Goal: Information Seeking & Learning: Learn about a topic

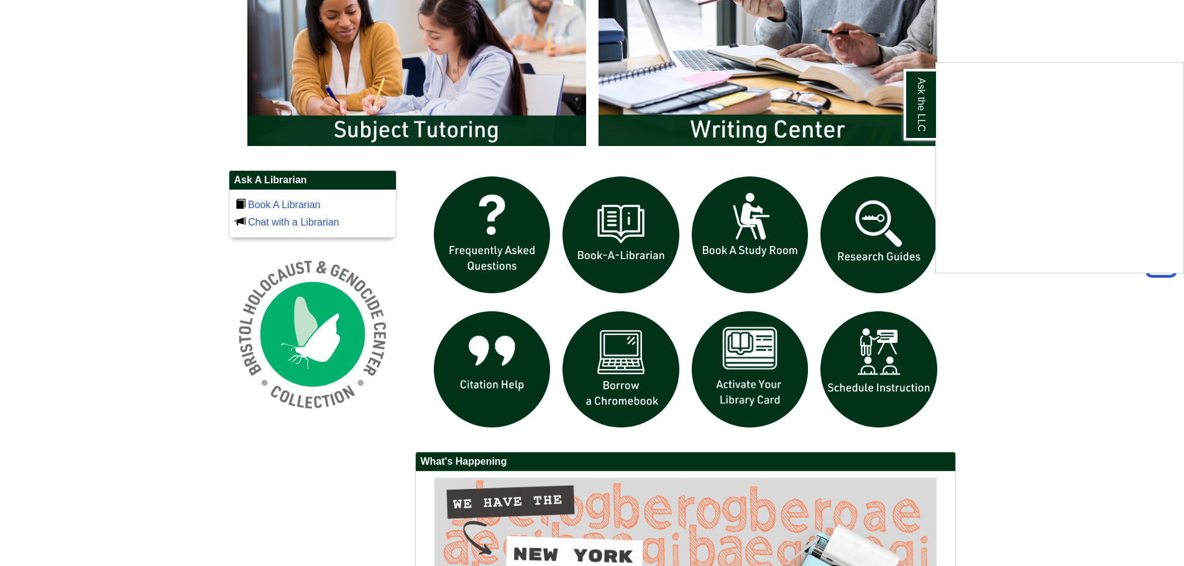
scroll to position [746, 0]
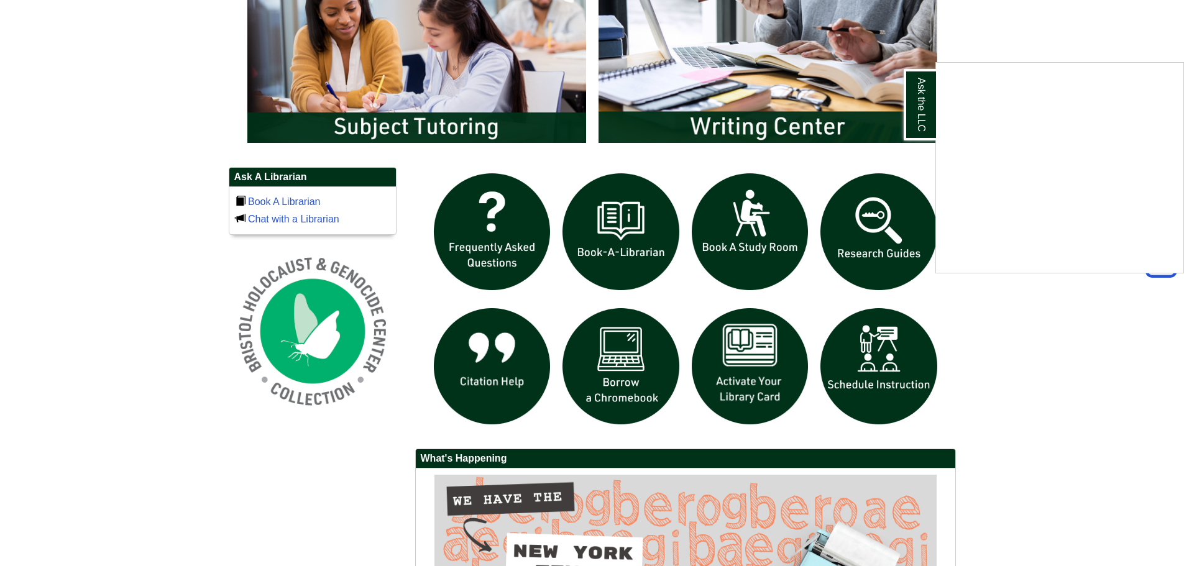
click at [743, 367] on div "Ask the LLC" at bounding box center [592, 283] width 1184 height 566
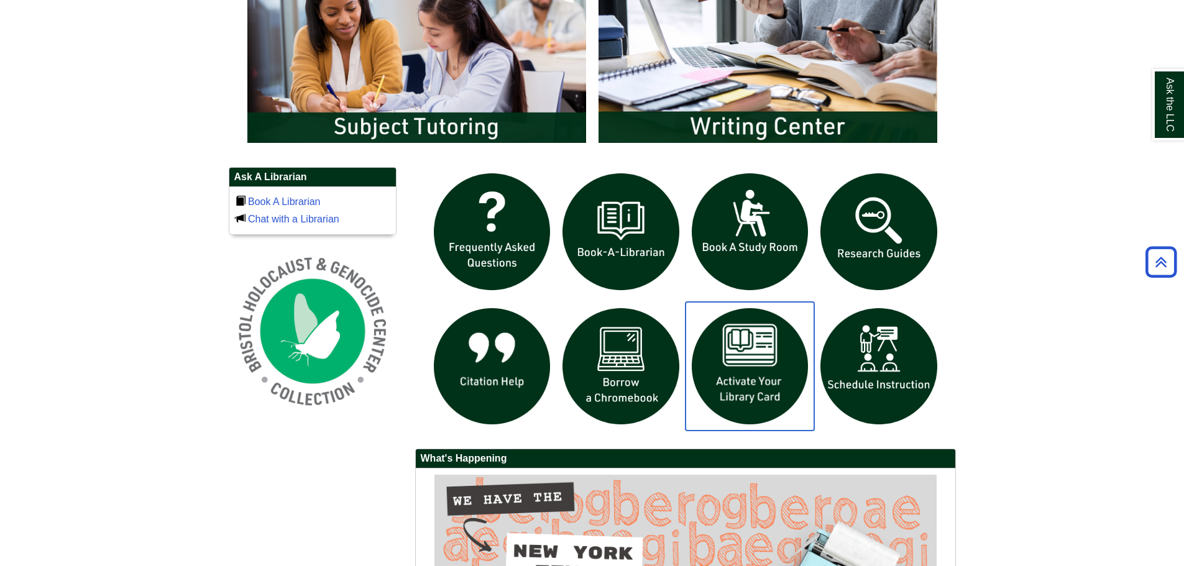
click at [743, 367] on img "slideshow" at bounding box center [749, 366] width 129 height 129
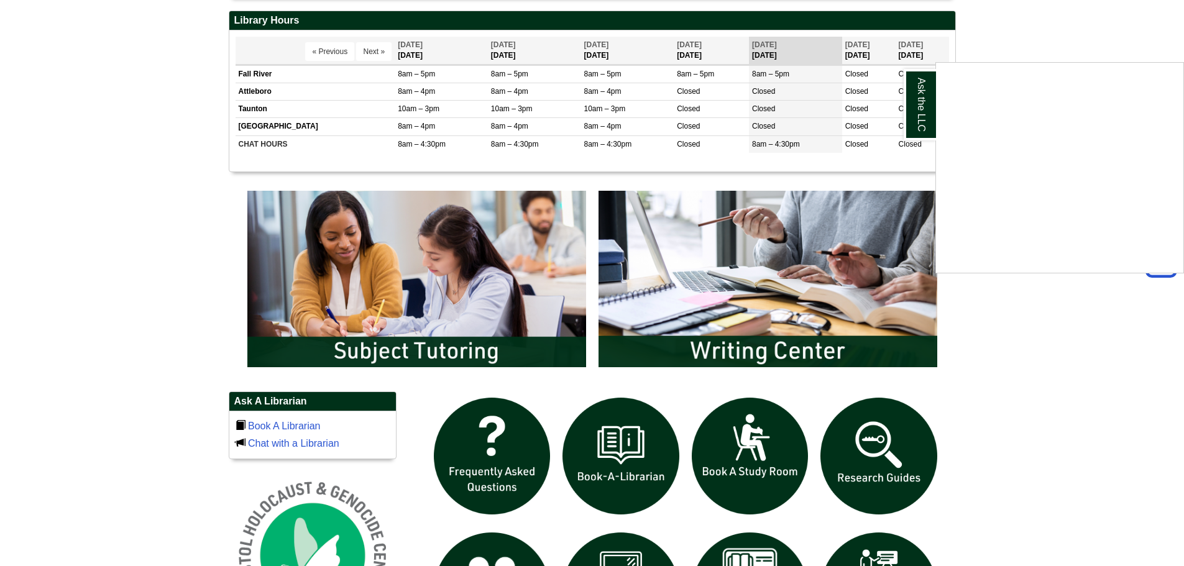
scroll to position [311, 0]
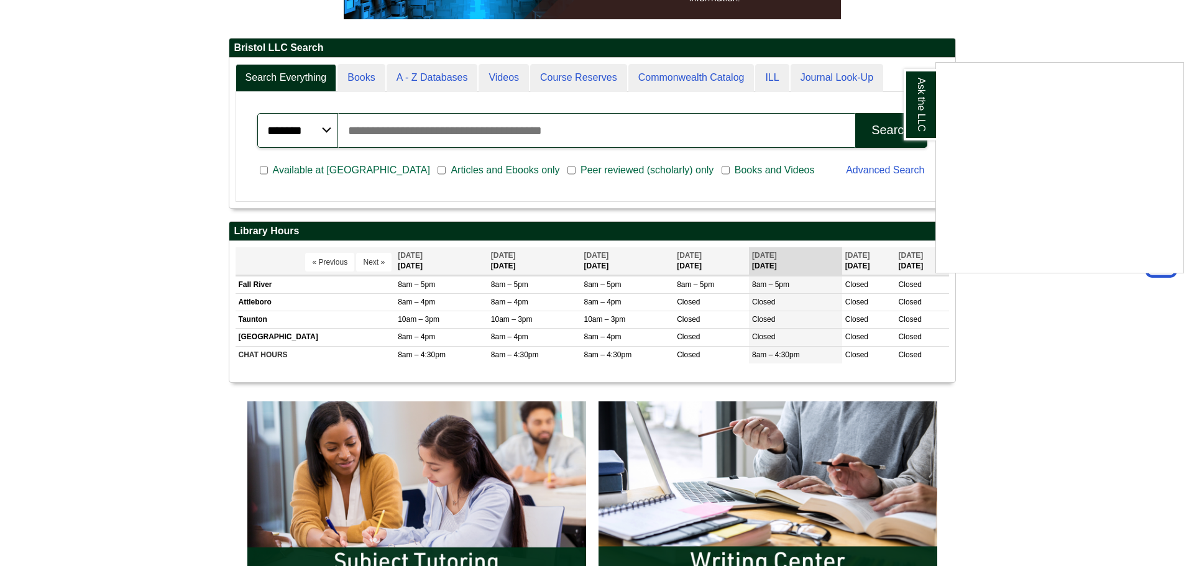
click at [740, 355] on div "Ask the LLC" at bounding box center [592, 283] width 1184 height 566
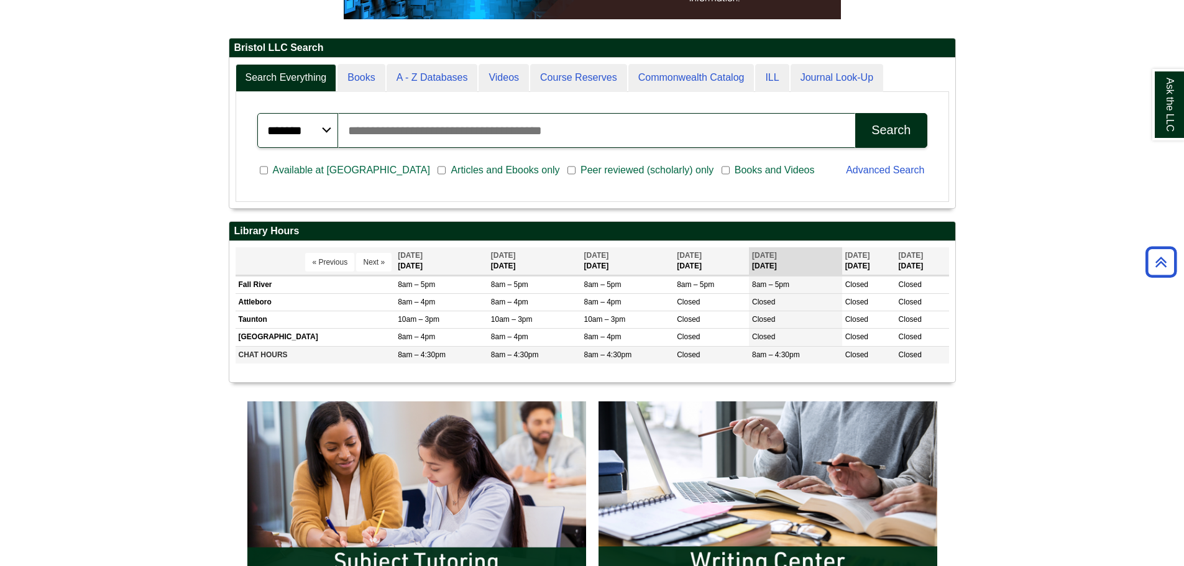
drag, startPoint x: 740, startPoint y: 355, endPoint x: 779, endPoint y: 352, distance: 38.7
click at [779, 352] on span "8am – 4:30pm" at bounding box center [776, 354] width 48 height 9
click at [191, 168] on body "Skip to Main Content Toggle navigation Home Access Services Access Services Pol…" at bounding box center [592, 483] width 1184 height 1588
click at [370, 254] on button "Next »" at bounding box center [373, 262] width 35 height 19
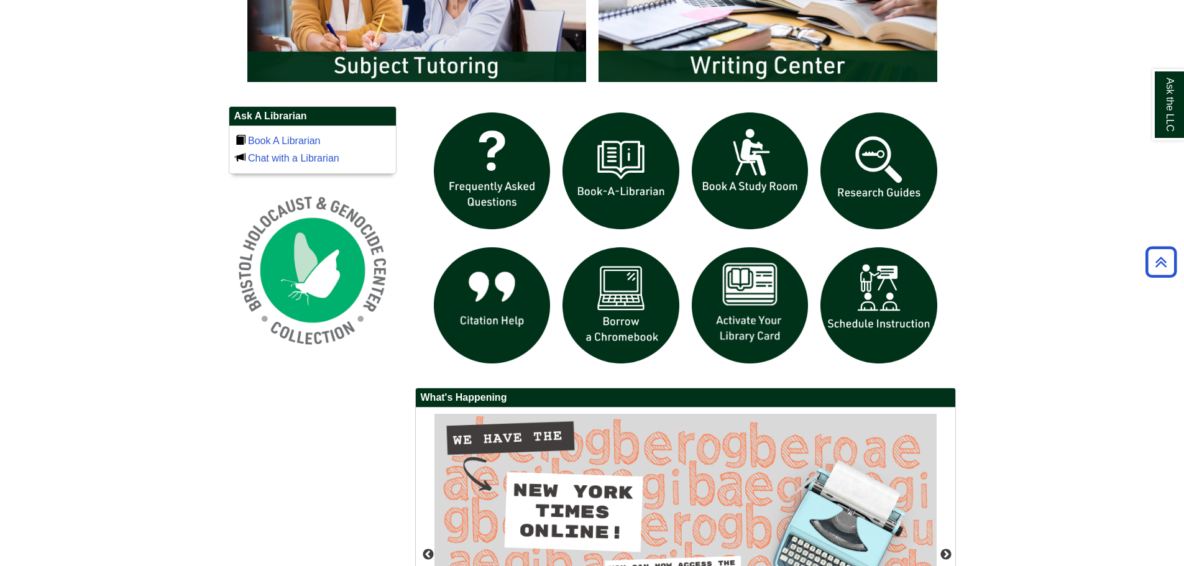
scroll to position [808, 0]
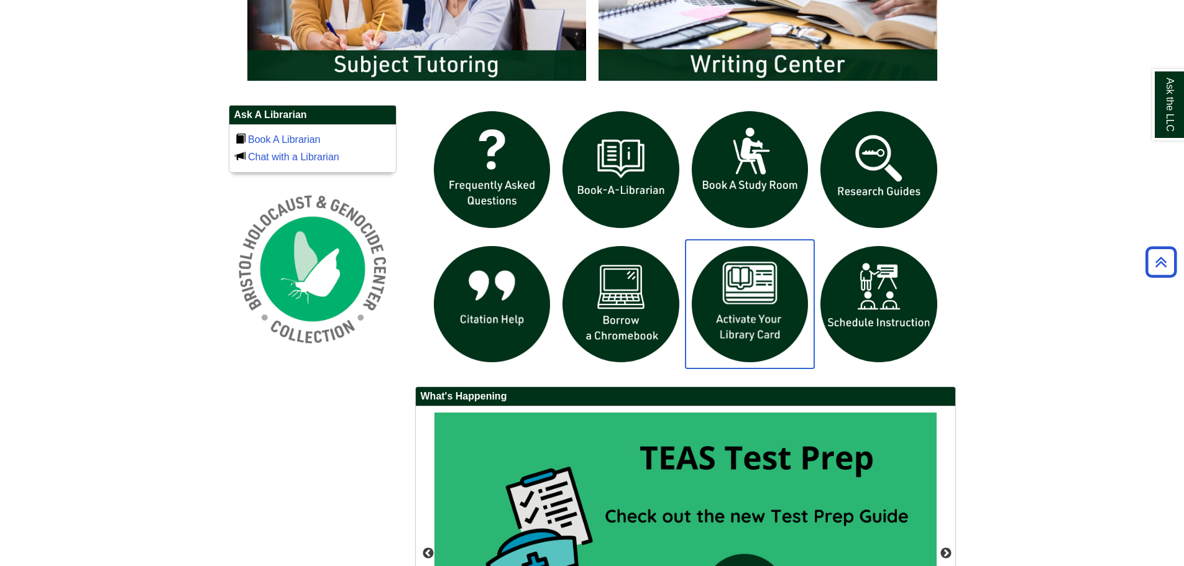
click at [754, 300] on img "slideshow" at bounding box center [749, 304] width 129 height 129
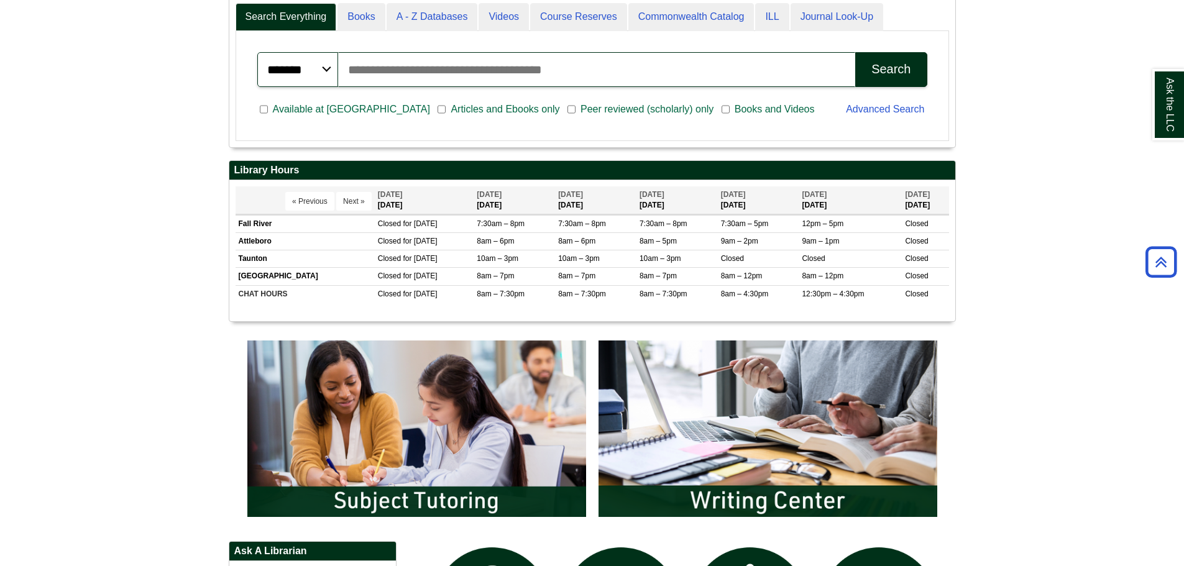
scroll to position [712, 0]
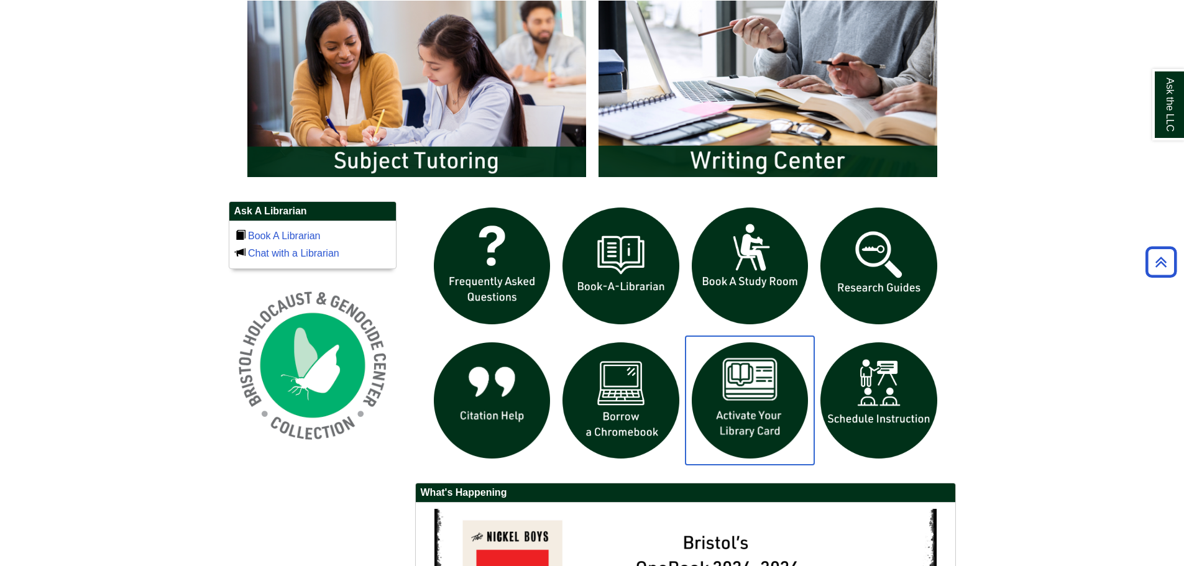
click at [744, 420] on img "slideshow" at bounding box center [749, 400] width 129 height 129
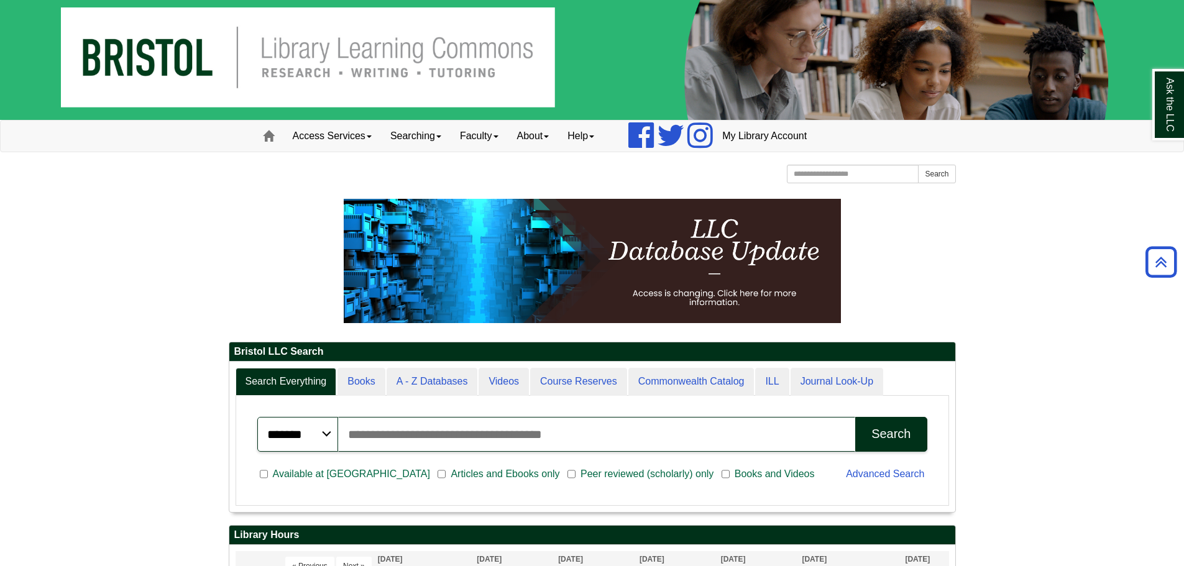
scroll to position [0, 0]
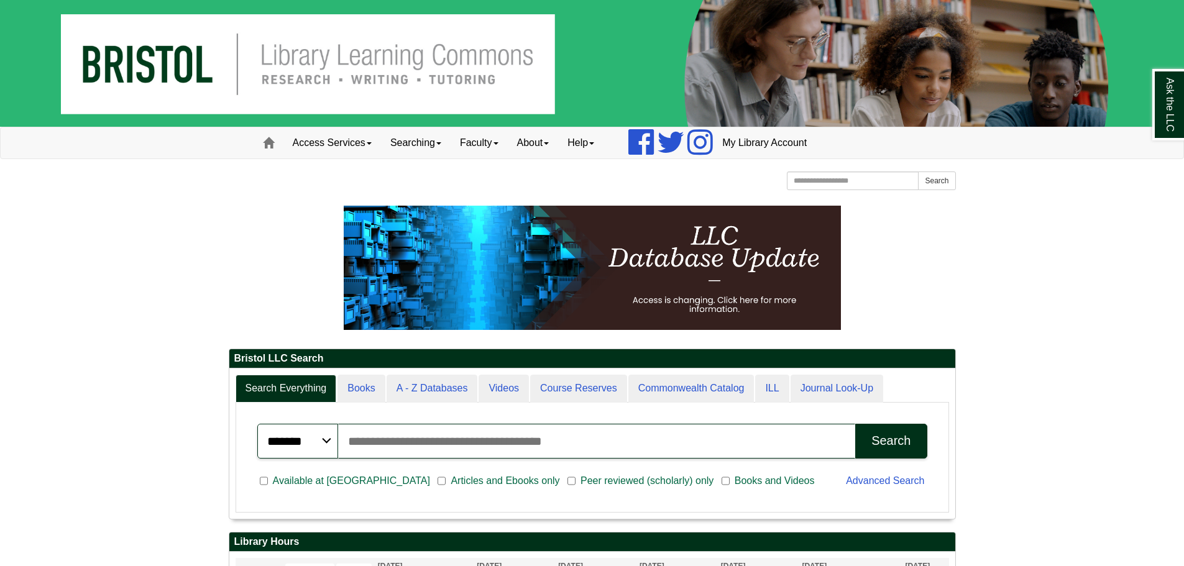
click at [128, 75] on img at bounding box center [592, 63] width 1184 height 127
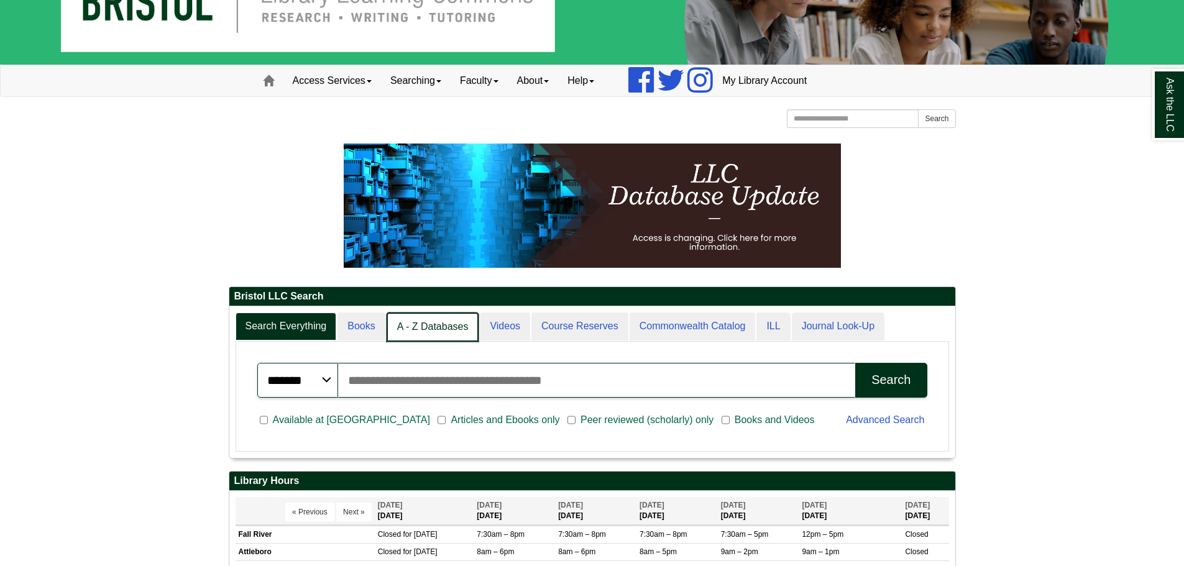
scroll to position [151, 726]
click at [770, 329] on link "ILL" at bounding box center [772, 327] width 35 height 29
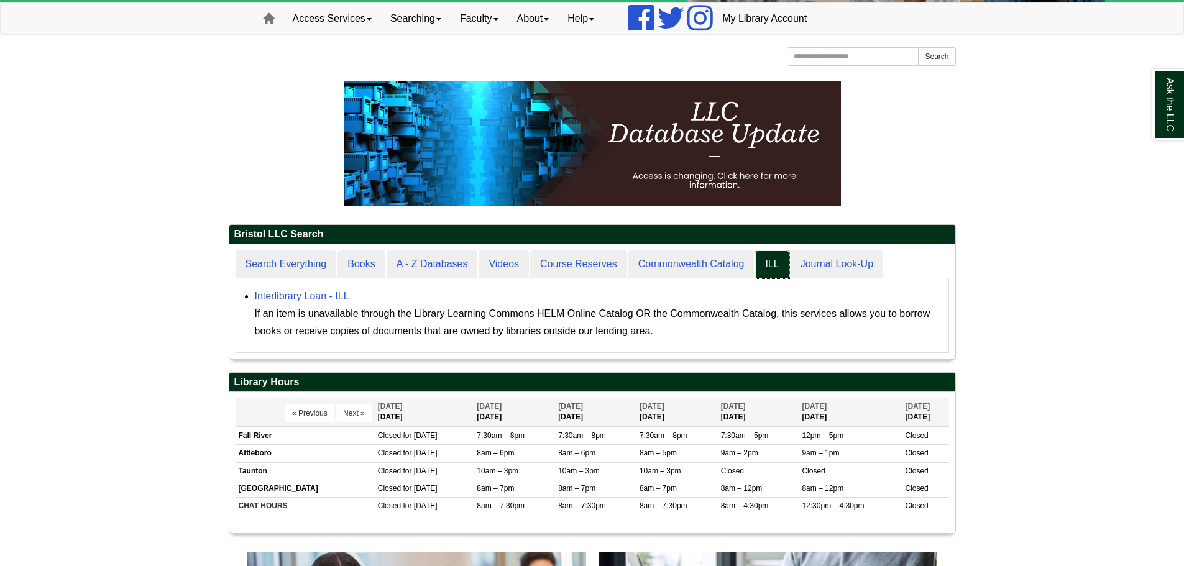
scroll to position [115, 726]
click at [269, 293] on link "Interlibrary Loan - ILL" at bounding box center [302, 296] width 94 height 11
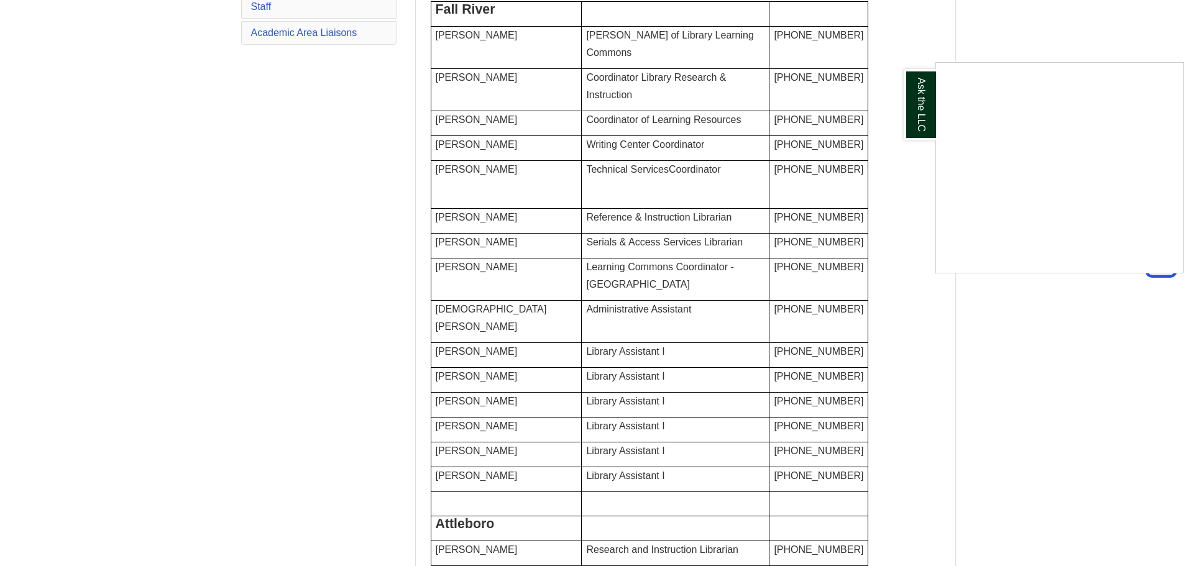
scroll to position [124, 0]
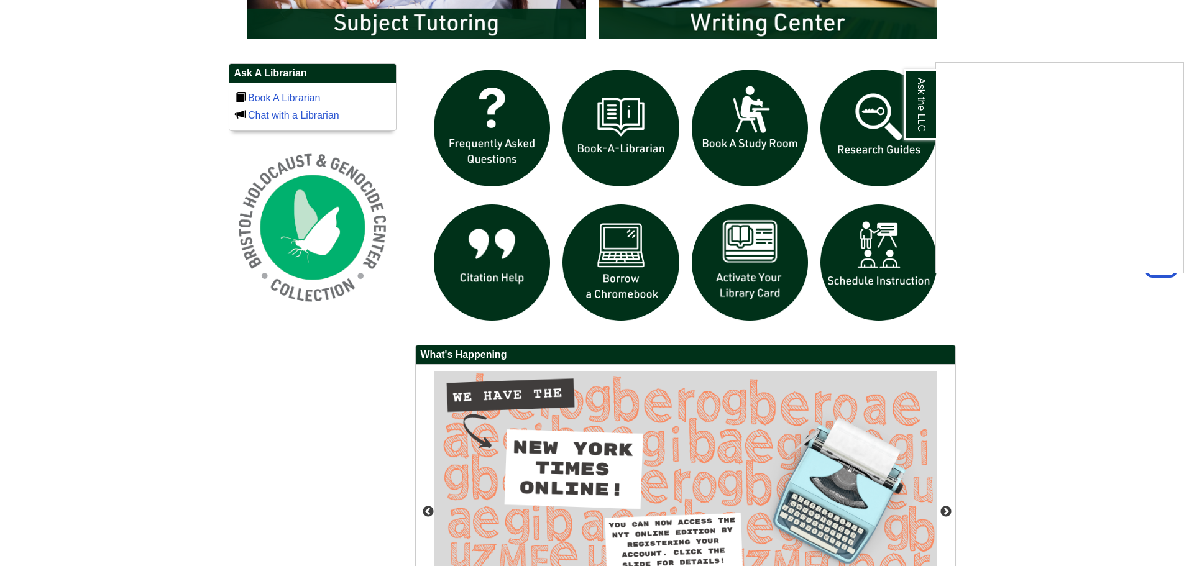
scroll to position [836, 0]
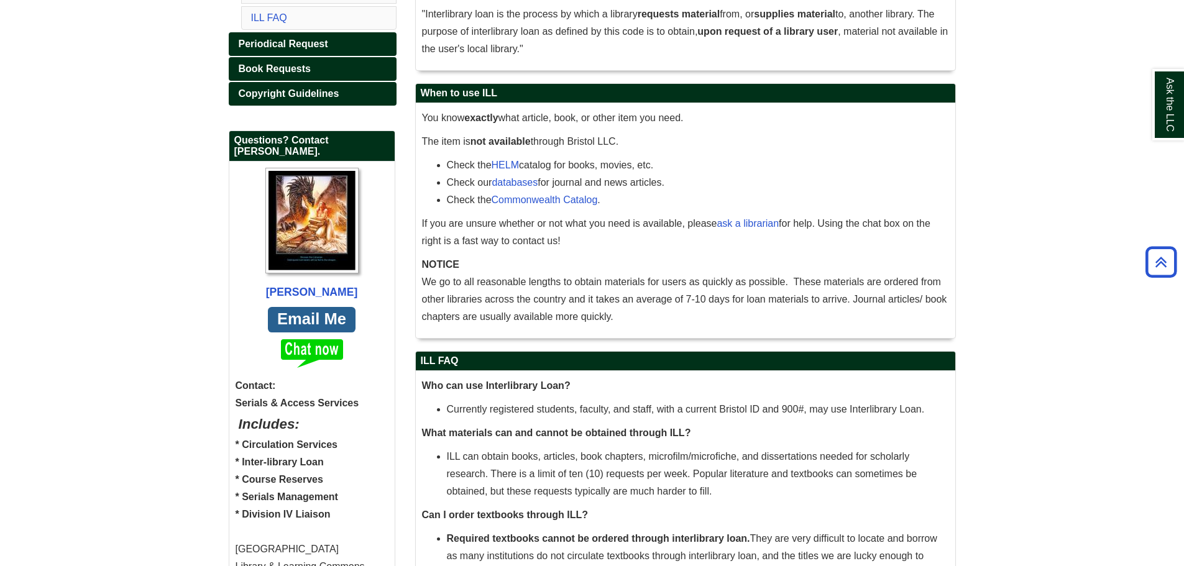
scroll to position [311, 0]
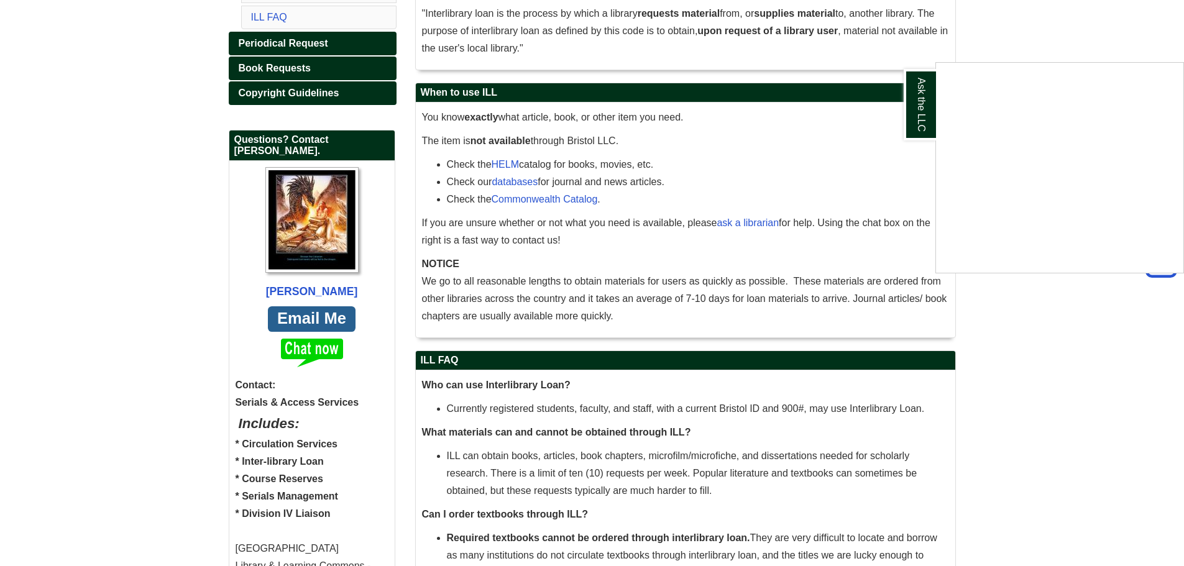
click at [859, 172] on div "Ask the LLC" at bounding box center [592, 283] width 1184 height 566
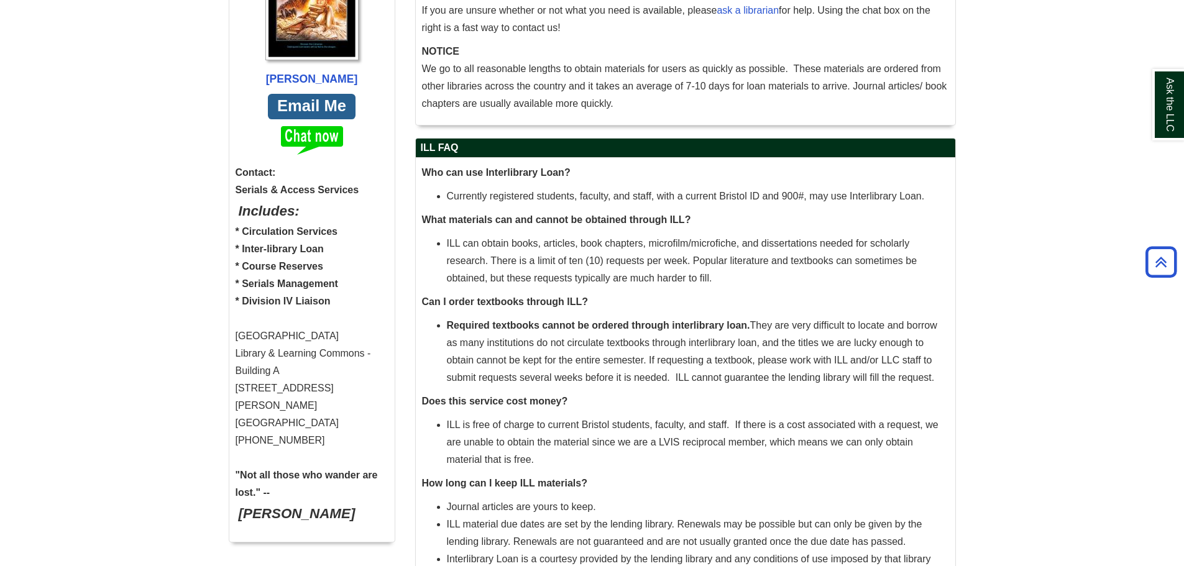
scroll to position [275, 0]
